Goal: Navigation & Orientation: Find specific page/section

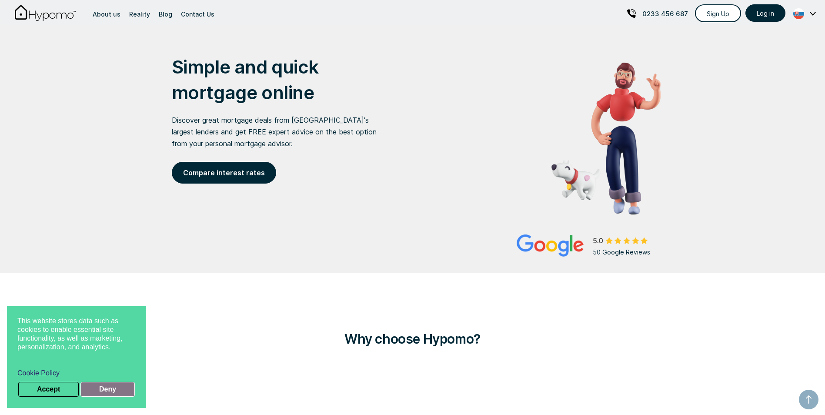
click at [91, 384] on button "Deny" at bounding box center [107, 389] width 54 height 15
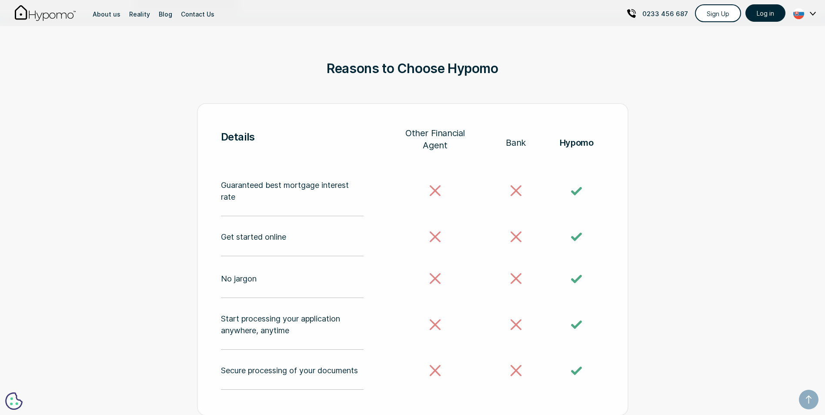
scroll to position [1867, 0]
click at [111, 14] on div "About us" at bounding box center [107, 14] width 28 height 12
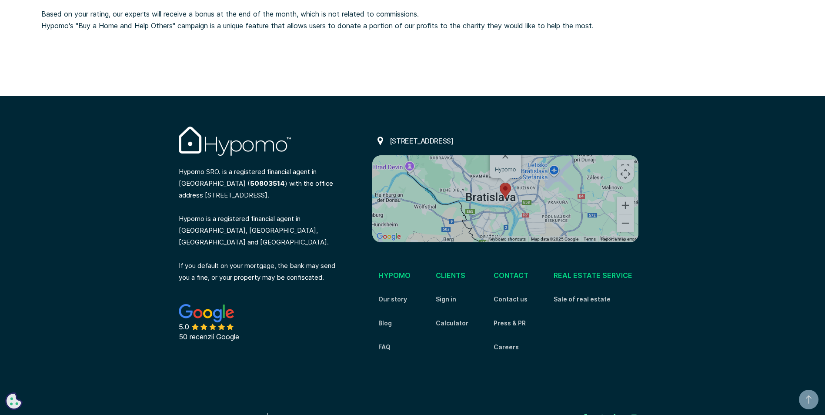
scroll to position [890, 0]
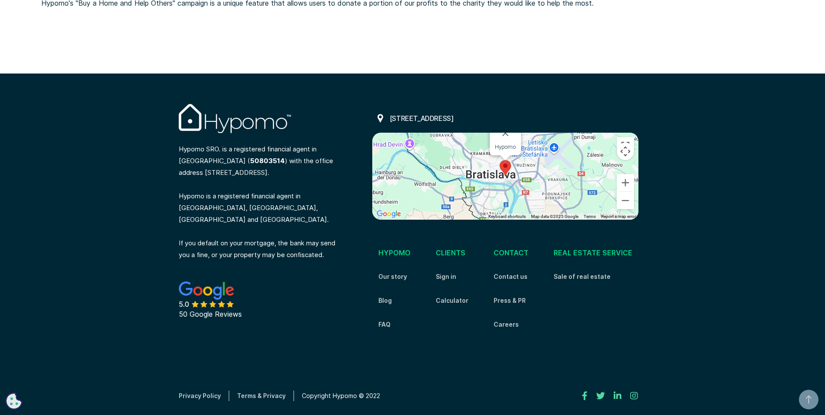
click at [620, 152] on button "Map camera controls" at bounding box center [625, 151] width 17 height 17
click at [505, 178] on div "Hypomo" at bounding box center [505, 176] width 266 height 87
click at [501, 164] on img "Map pin showing location of Hypomo" at bounding box center [505, 168] width 11 height 16
